Goal: Information Seeking & Learning: Learn about a topic

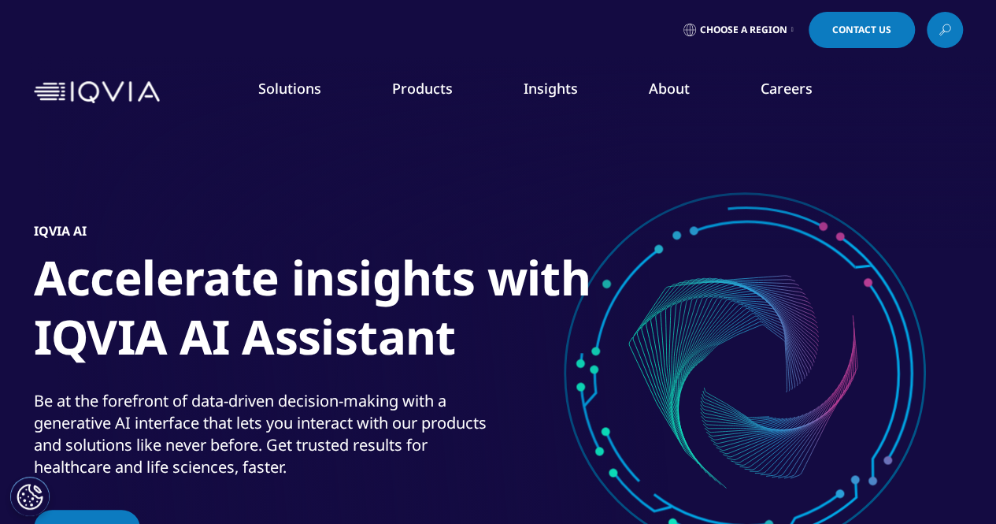
click at [91, 86] on img at bounding box center [97, 92] width 126 height 23
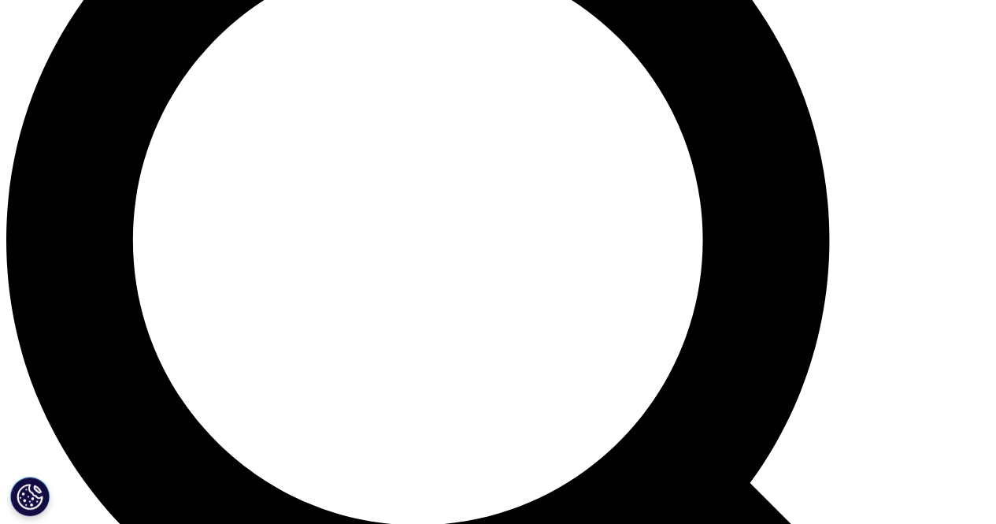
scroll to position [1260, 0]
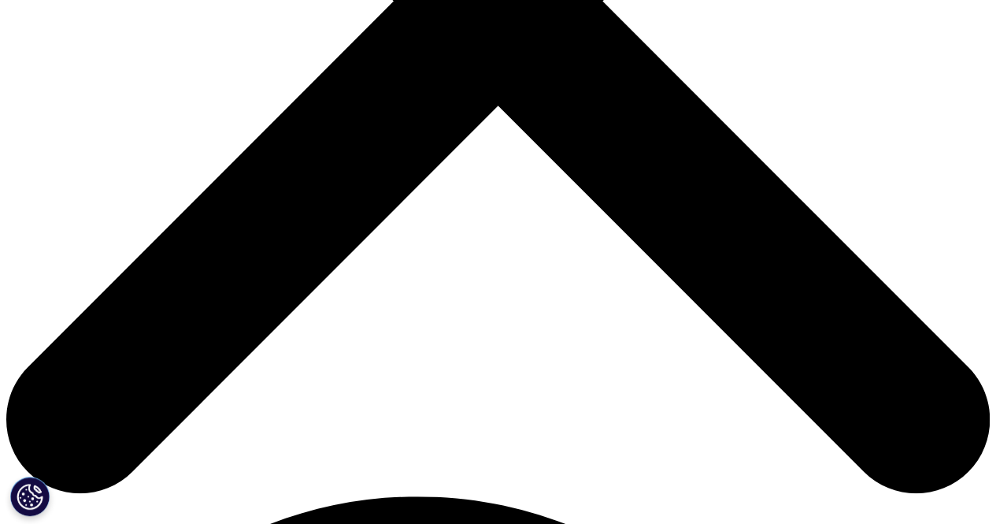
scroll to position [0, 0]
